Goal: Information Seeking & Learning: Learn about a topic

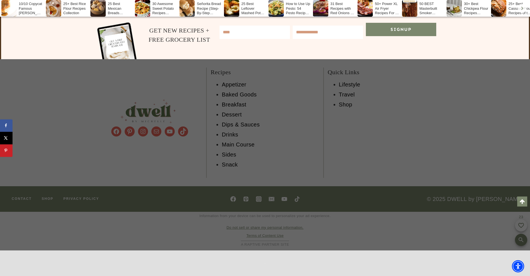
scroll to position [11627, 0]
